Goal: Share content: Share content

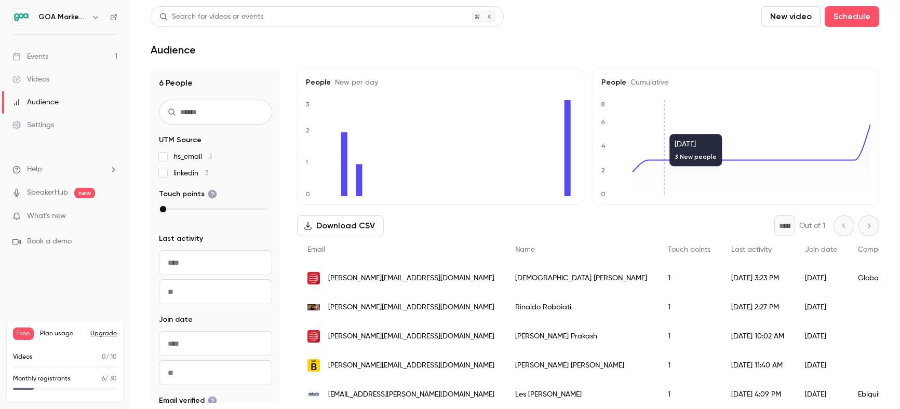
scroll to position [35, 0]
click at [62, 59] on link "Events 1" at bounding box center [65, 56] width 130 height 23
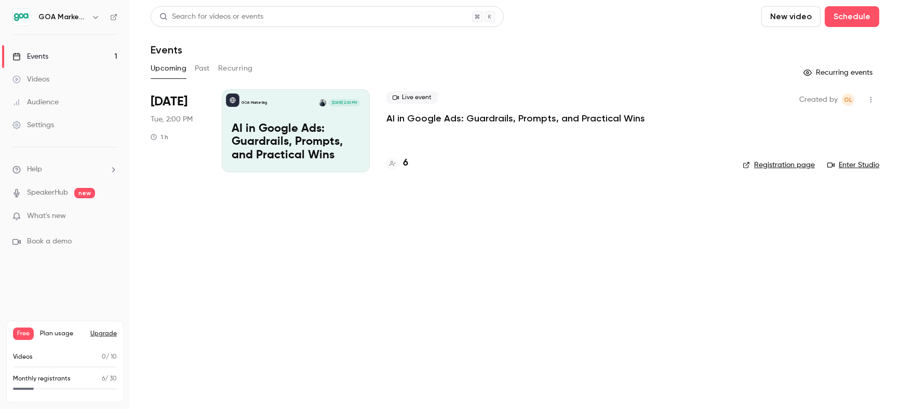
click at [413, 115] on p "AI in Google Ads: Guardrails, Prompts, and Practical Wins" at bounding box center [515, 118] width 259 height 12
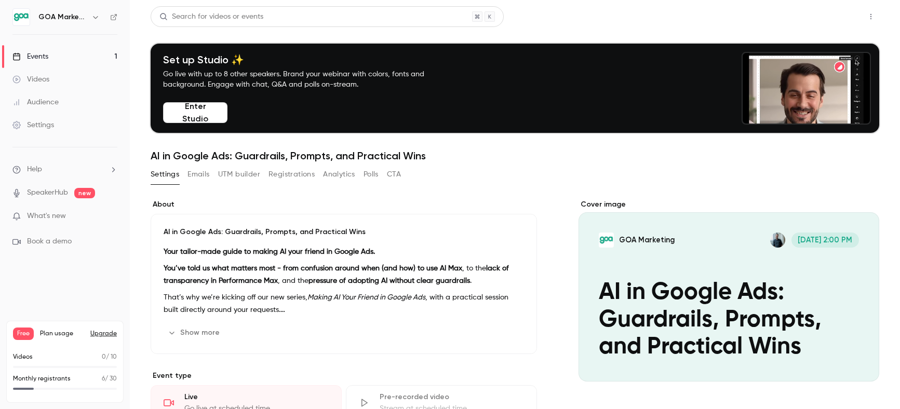
click at [834, 19] on button "Share" at bounding box center [833, 16] width 41 height 21
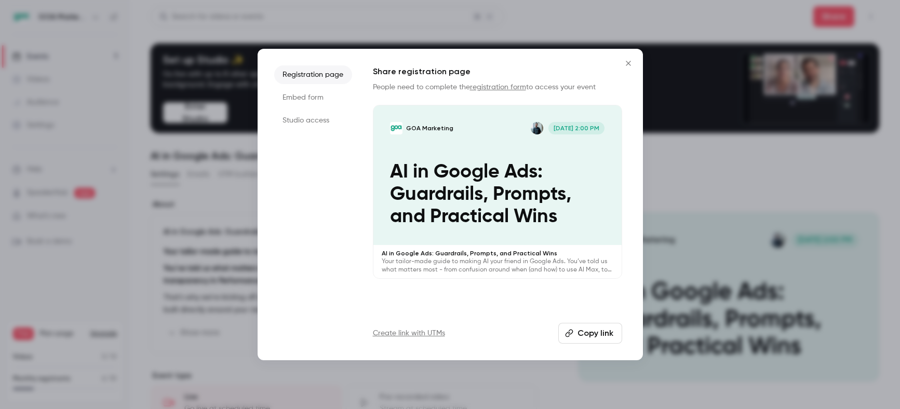
click at [585, 330] on button "Copy link" at bounding box center [590, 333] width 64 height 21
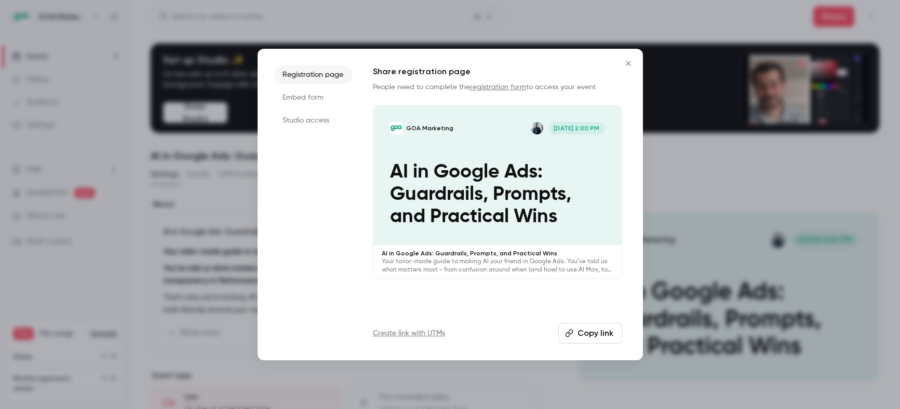
click at [627, 60] on icon "Close" at bounding box center [628, 63] width 12 height 8
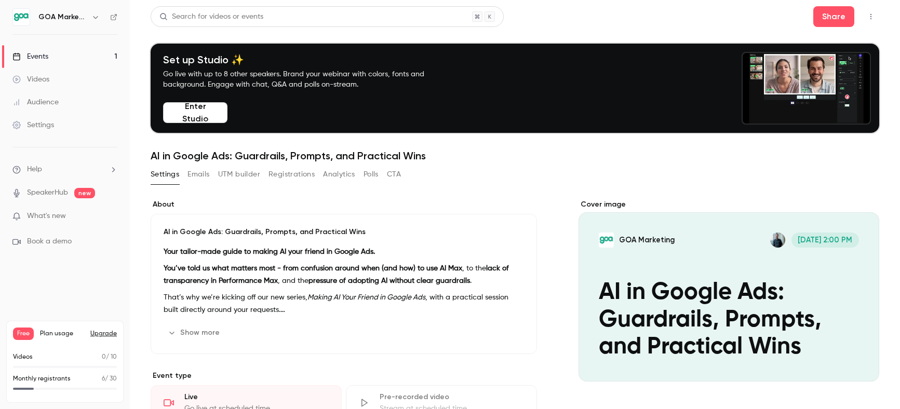
click at [39, 101] on div "Audience" at bounding box center [35, 102] width 46 height 10
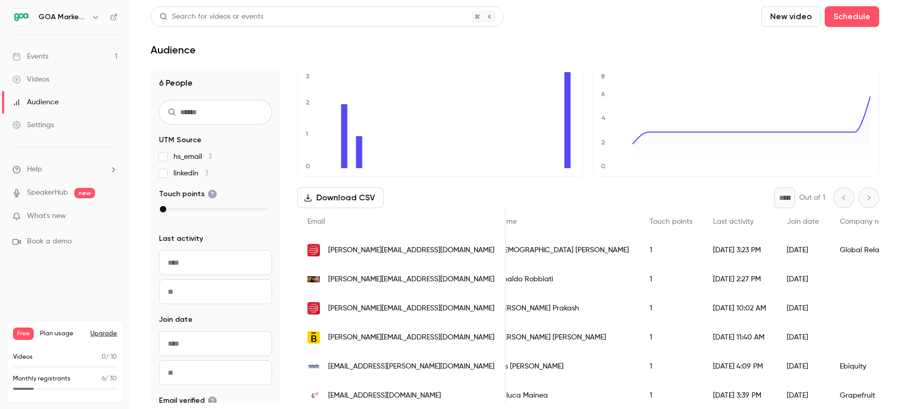
scroll to position [0, 19]
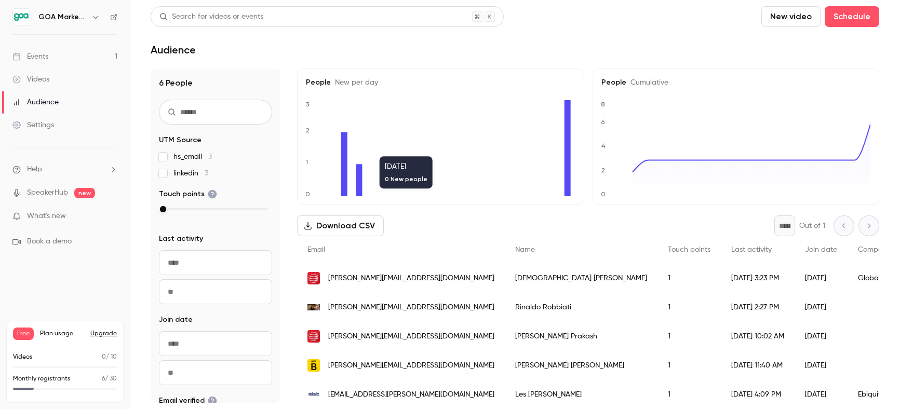
scroll to position [35, 0]
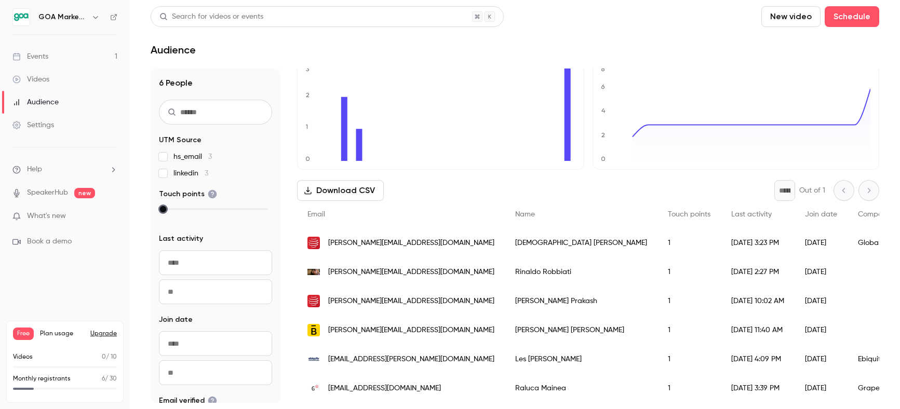
drag, startPoint x: 165, startPoint y: 210, endPoint x: 202, endPoint y: 211, distance: 36.9
click at [202, 211] on div at bounding box center [215, 209] width 105 height 7
click at [204, 207] on div at bounding box center [215, 209] width 105 height 7
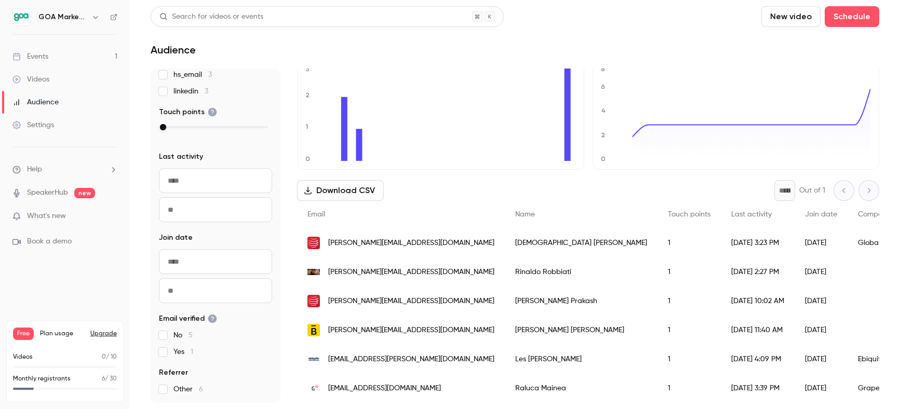
click at [63, 56] on link "Events 1" at bounding box center [65, 56] width 130 height 23
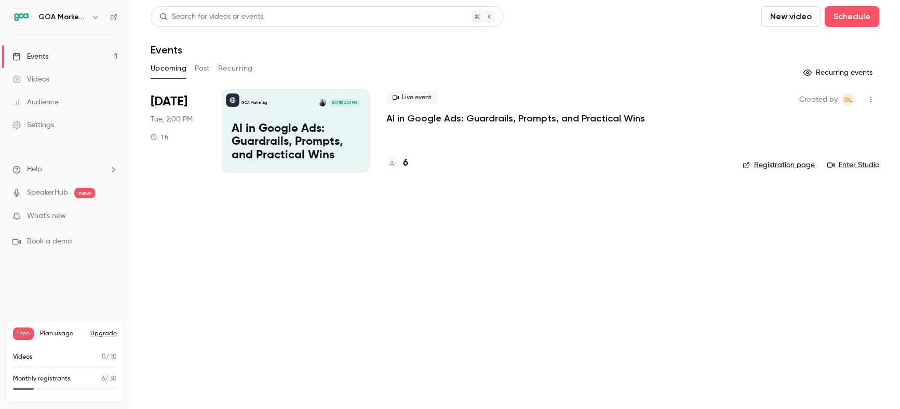
click at [67, 81] on link "Videos" at bounding box center [65, 79] width 130 height 23
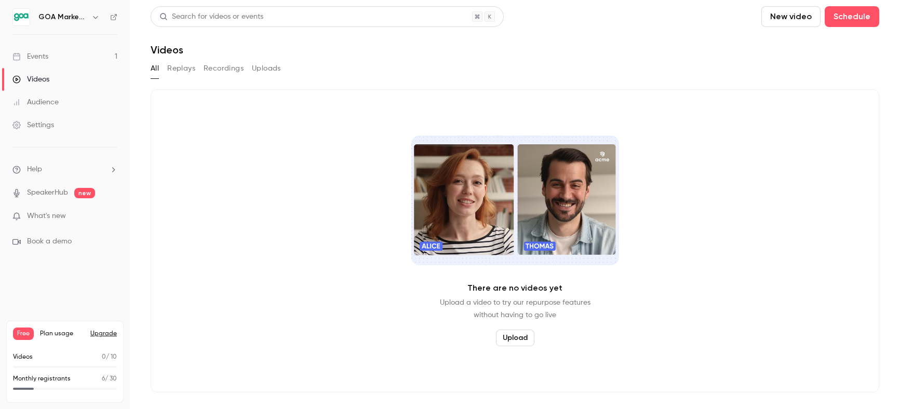
click at [63, 102] on link "Audience" at bounding box center [65, 102] width 130 height 23
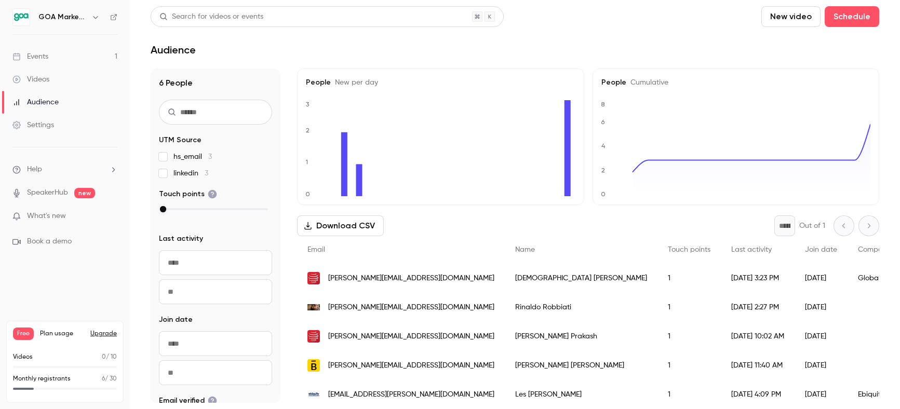
scroll to position [35, 0]
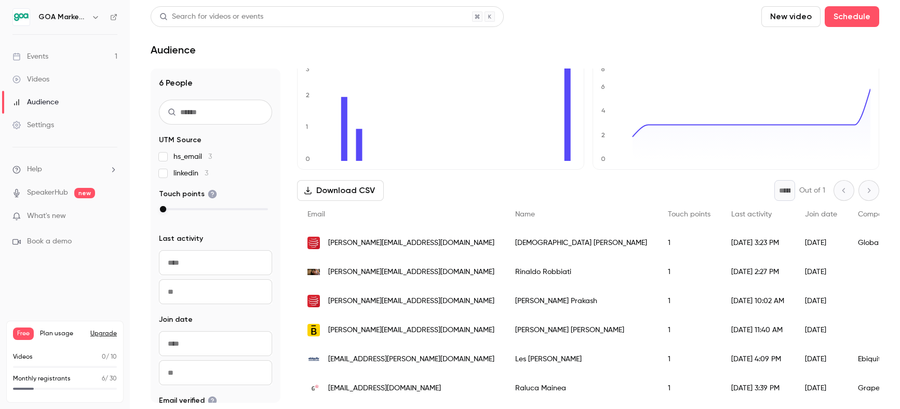
click at [34, 63] on link "Events 1" at bounding box center [65, 56] width 130 height 23
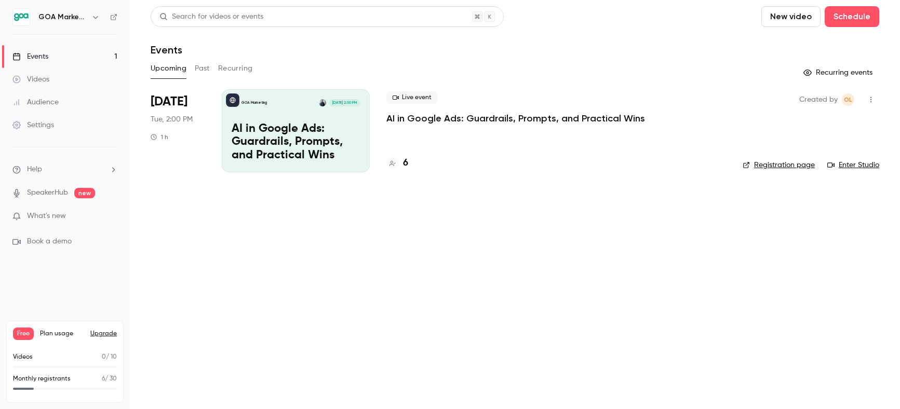
click at [280, 129] on p "AI in Google Ads: Guardrails, Prompts, and Practical Wins" at bounding box center [296, 143] width 128 height 40
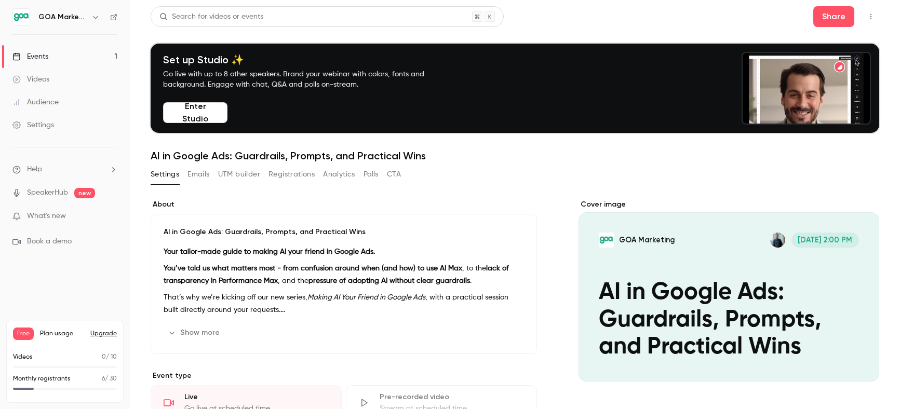
click at [179, 107] on button "Enter Studio" at bounding box center [195, 112] width 64 height 21
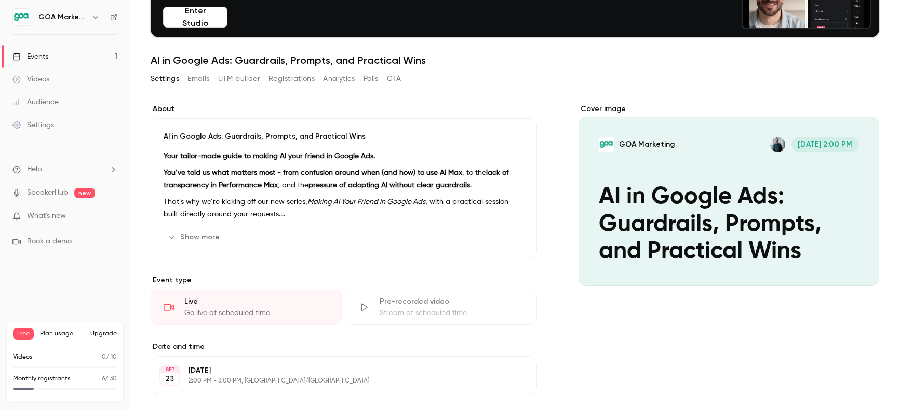
scroll to position [96, 0]
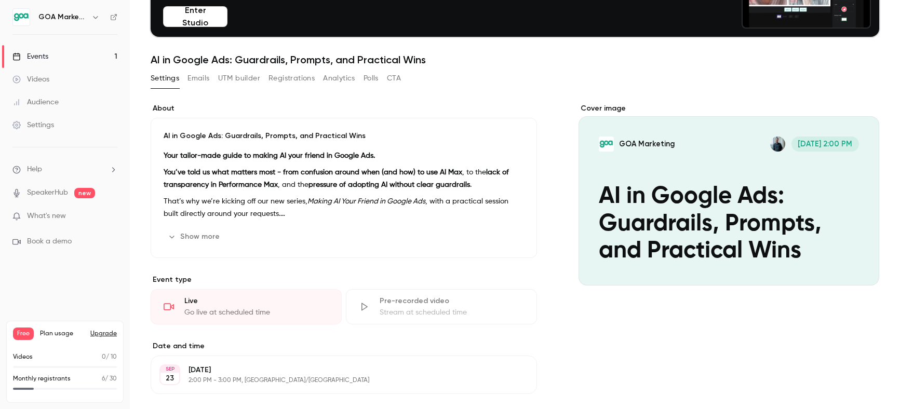
click at [263, 155] on strong "Your tailor-made guide to making AI your friend in Google Ads." at bounding box center [269, 155] width 211 height 7
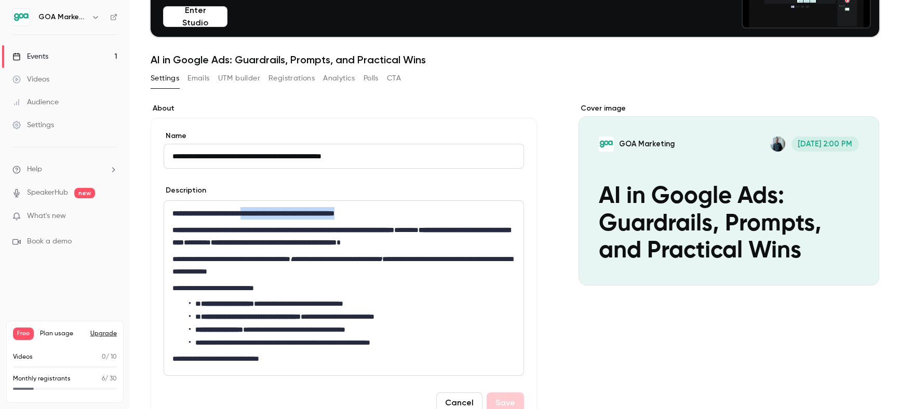
drag, startPoint x: 260, startPoint y: 214, endPoint x: 381, endPoint y: 210, distance: 120.5
click at [334, 210] on strong "**********" at bounding box center [253, 213] width 162 height 7
copy strong "**********"
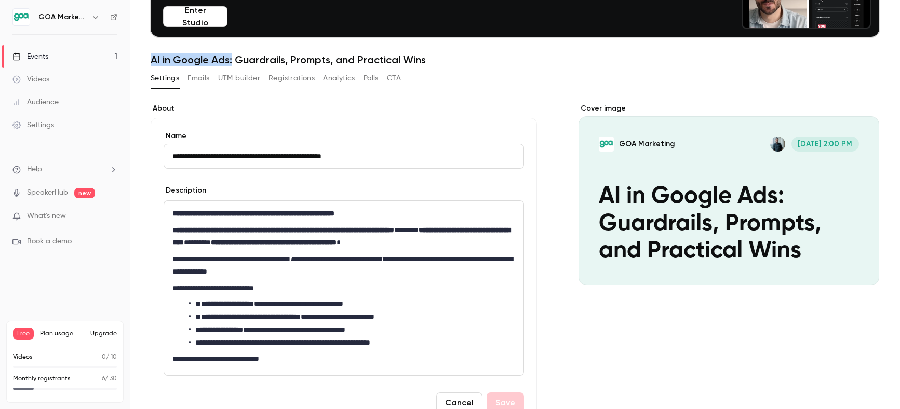
drag, startPoint x: 155, startPoint y: 59, endPoint x: 232, endPoint y: 62, distance: 76.4
click at [232, 62] on h1 "AI in Google Ads: Guardrails, Prompts, and Practical Wins" at bounding box center [515, 59] width 728 height 12
copy h1 "AI in Google Ads:"
